Goal: Contribute content: Add original content to the website for others to see

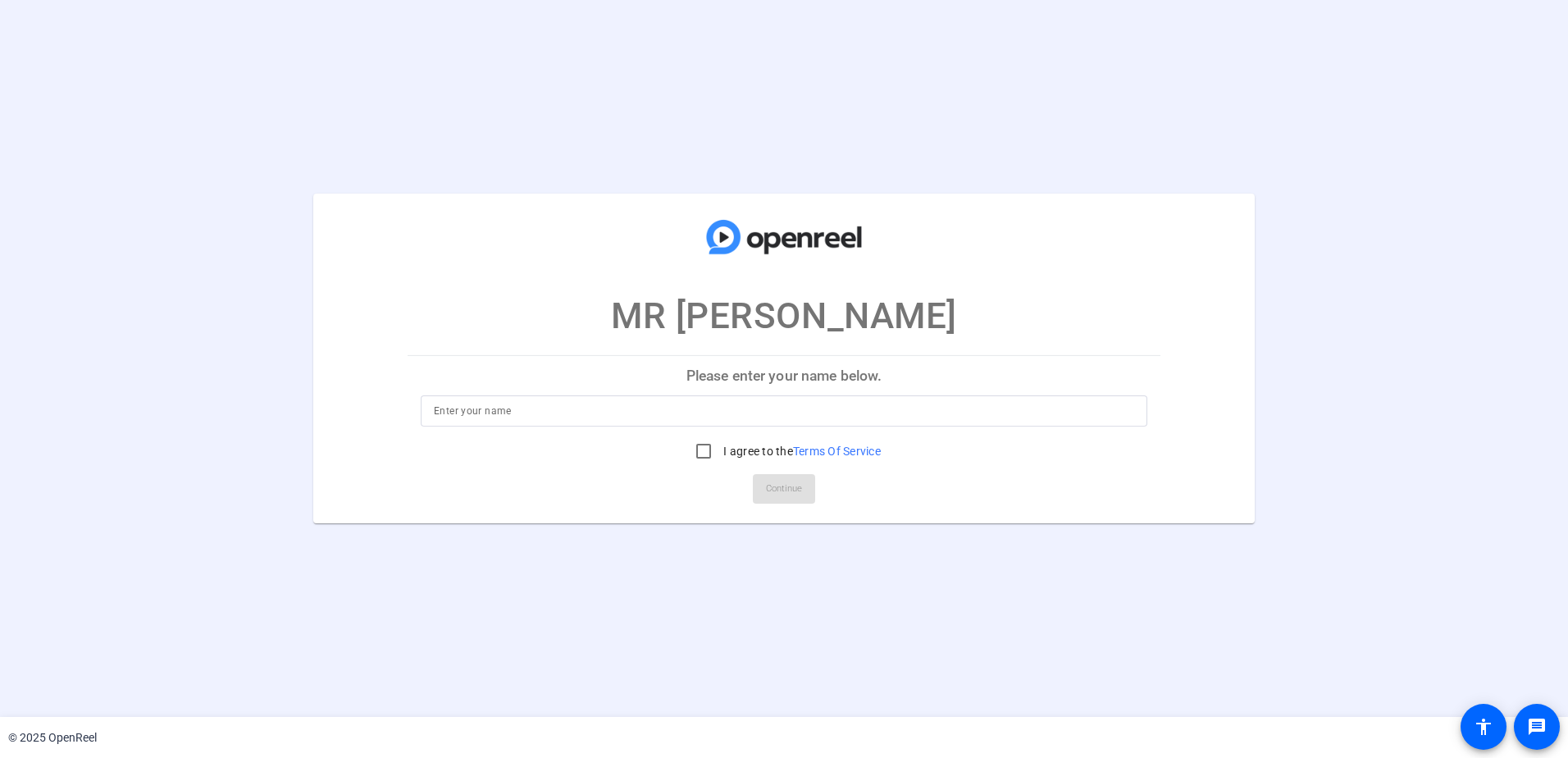
click at [618, 406] on input at bounding box center [784, 411] width 701 height 19
type input "Megan"
click at [708, 447] on input "I agree to the Terms Of Service" at bounding box center [703, 451] width 33 height 33
checkbox input "true"
click at [760, 490] on span at bounding box center [784, 489] width 62 height 40
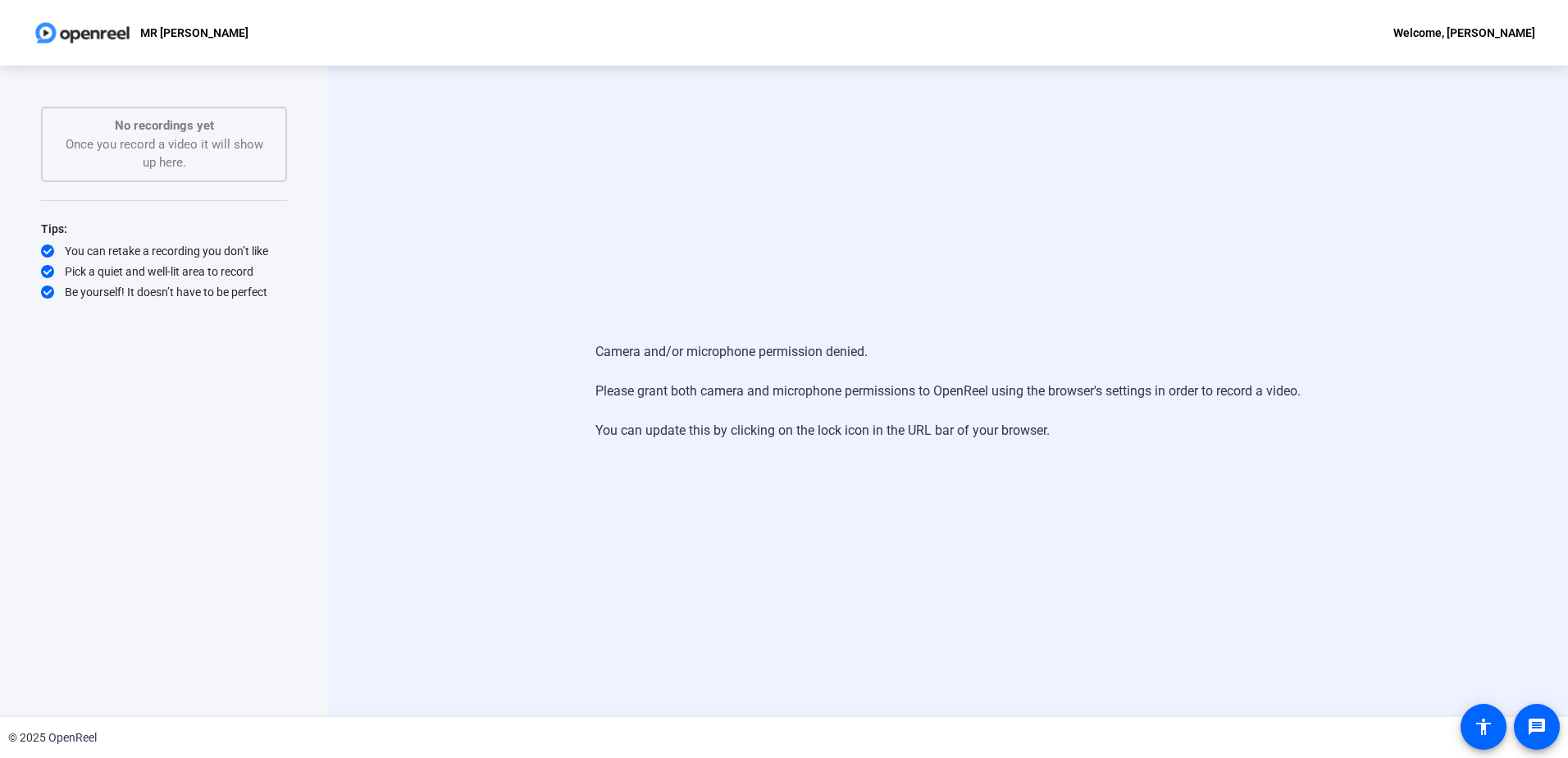
click at [961, 454] on div "Camera and/or microphone permission denied. Please grant both camera and microp…" at bounding box center [948, 391] width 705 height 131
